Goal: Information Seeking & Learning: Find specific fact

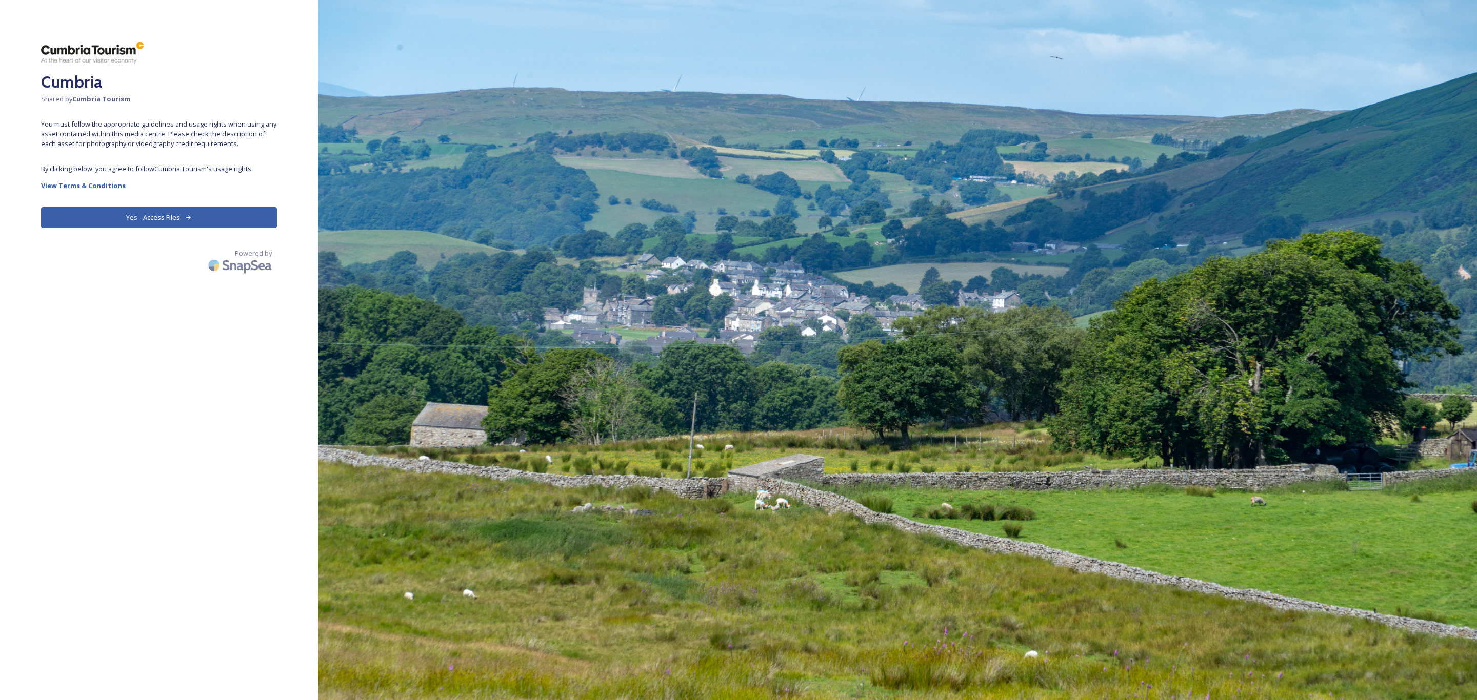
click at [202, 216] on button "Yes - Access Files" at bounding box center [159, 217] width 236 height 21
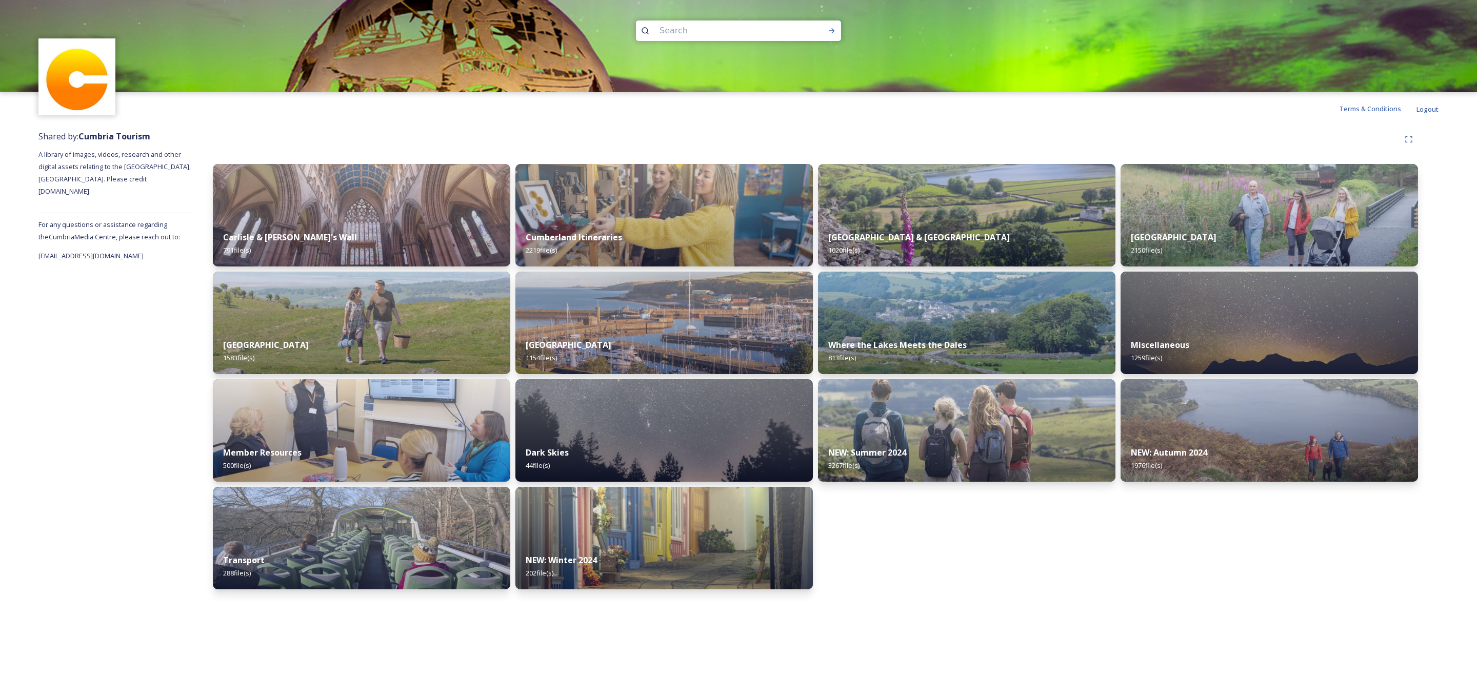
click at [707, 25] on input at bounding box center [724, 30] width 140 height 23
type input "observatory"
click at [837, 33] on div at bounding box center [831, 31] width 18 height 18
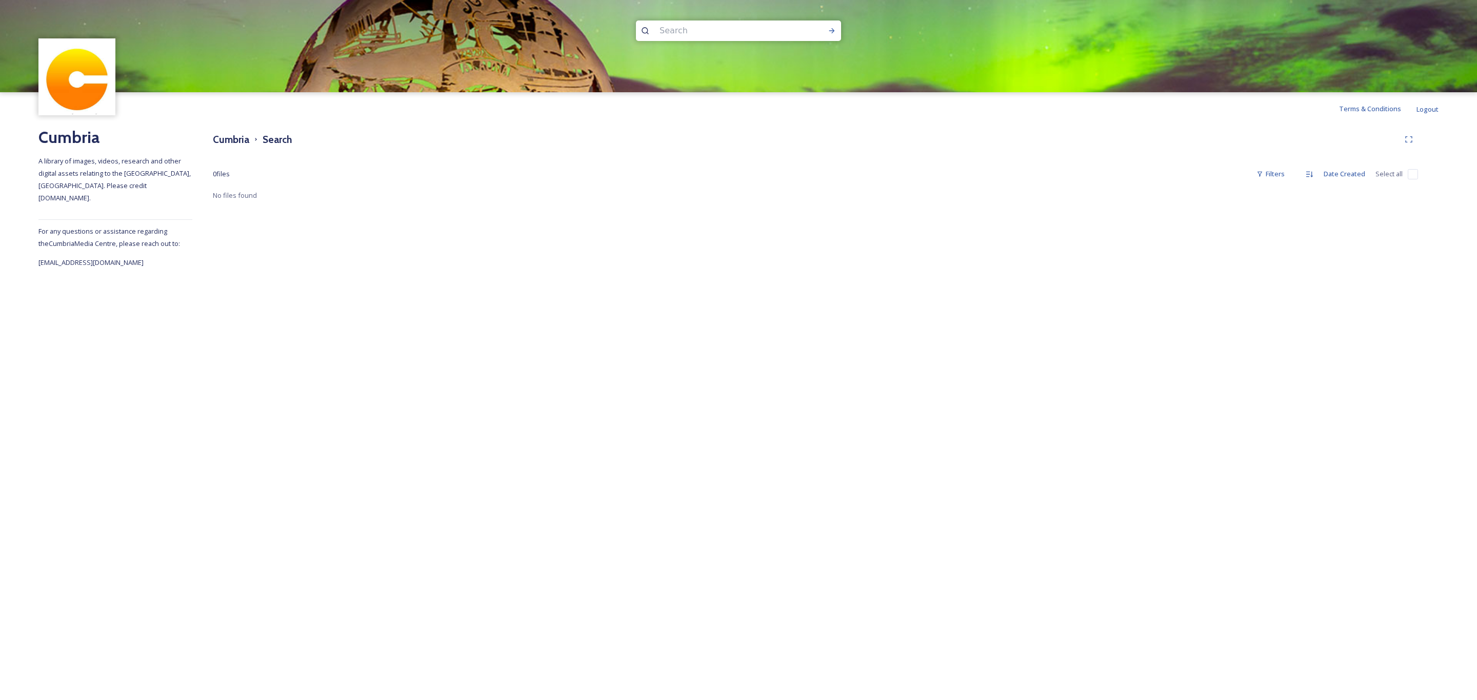
click at [674, 33] on input at bounding box center [724, 30] width 140 height 23
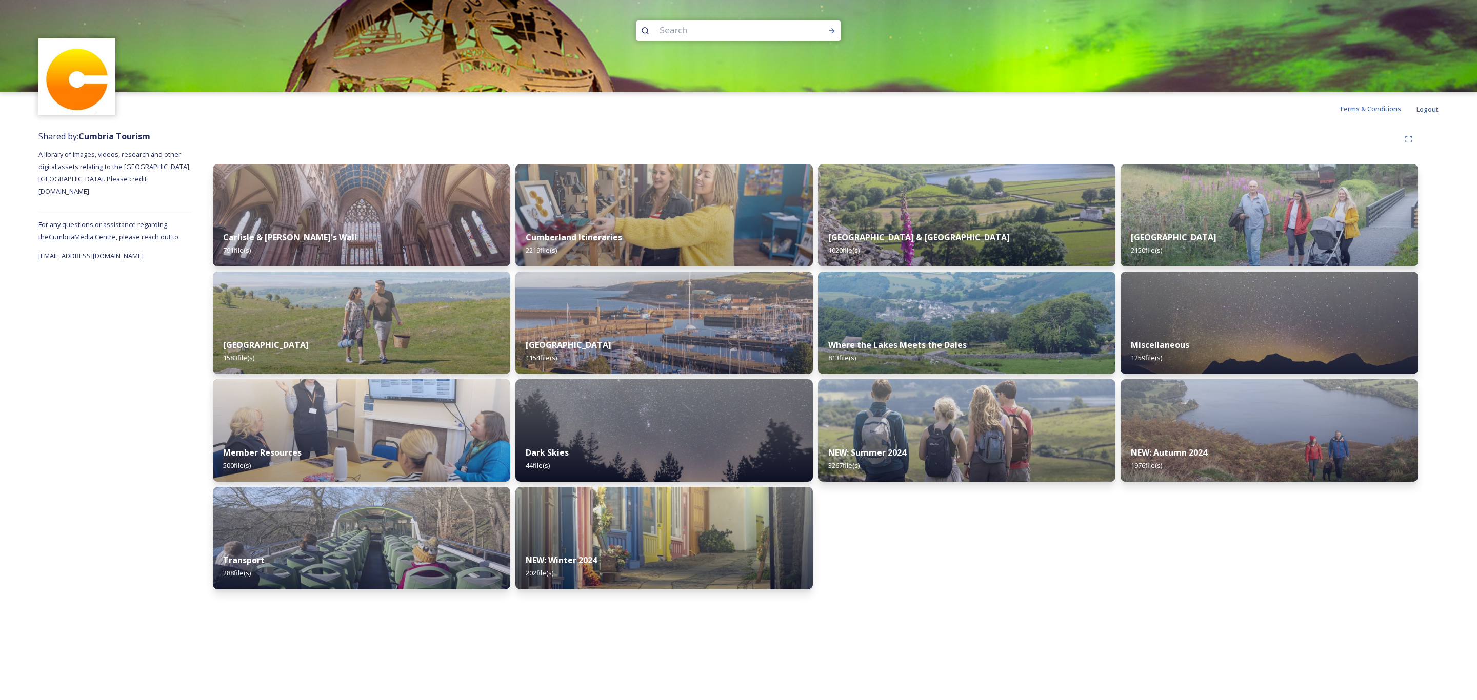
click at [686, 33] on input at bounding box center [724, 30] width 140 height 23
type input "Grizedale observatory"
click at [834, 33] on icon at bounding box center [832, 31] width 8 height 8
